Goal: Task Accomplishment & Management: Complete application form

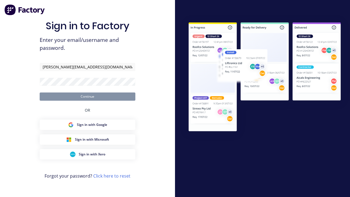
type input "[PERSON_NAME][EMAIL_ADDRESS][DOMAIN_NAME]"
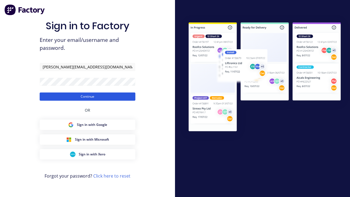
click at [88, 96] on button "Continue" at bounding box center [88, 97] width 96 height 8
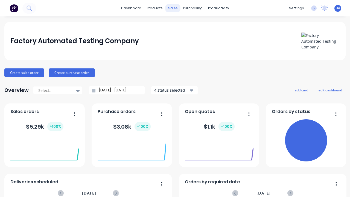
click at [173, 8] on div "sales" at bounding box center [173, 8] width 15 height 8
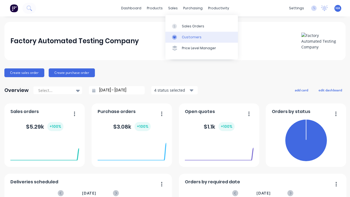
click at [202, 37] on link "Customers" at bounding box center [202, 37] width 73 height 11
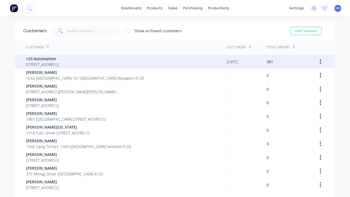
click at [59, 59] on span "123 Automation" at bounding box center [42, 59] width 33 height 6
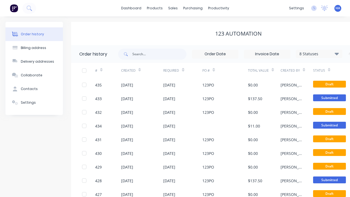
scroll to position [0, 56]
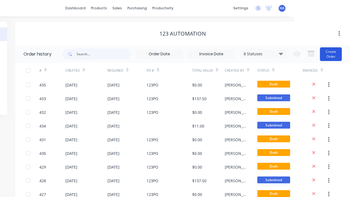
click at [331, 54] on button "Create Order" at bounding box center [331, 54] width 22 height 14
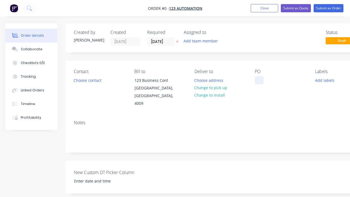
click at [259, 80] on div at bounding box center [259, 80] width 9 height 8
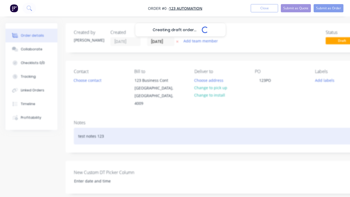
scroll to position [0, 17]
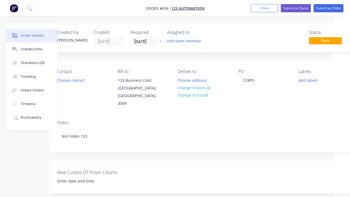
scroll to position [125, 17]
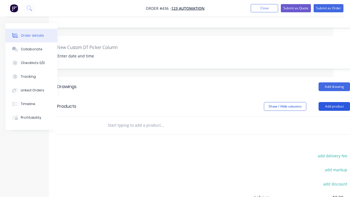
click at [334, 102] on button "Add product" at bounding box center [334, 106] width 31 height 9
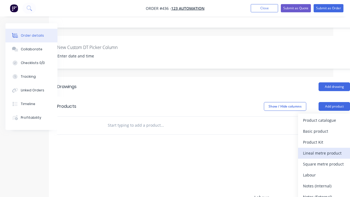
click at [324, 149] on div "Lineal metre product" at bounding box center [324, 153] width 42 height 8
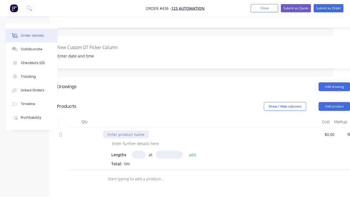
click at [126, 131] on div at bounding box center [126, 135] width 46 height 8
click at [135, 140] on div at bounding box center [136, 144] width 56 height 8
